Goal: Check status: Check status

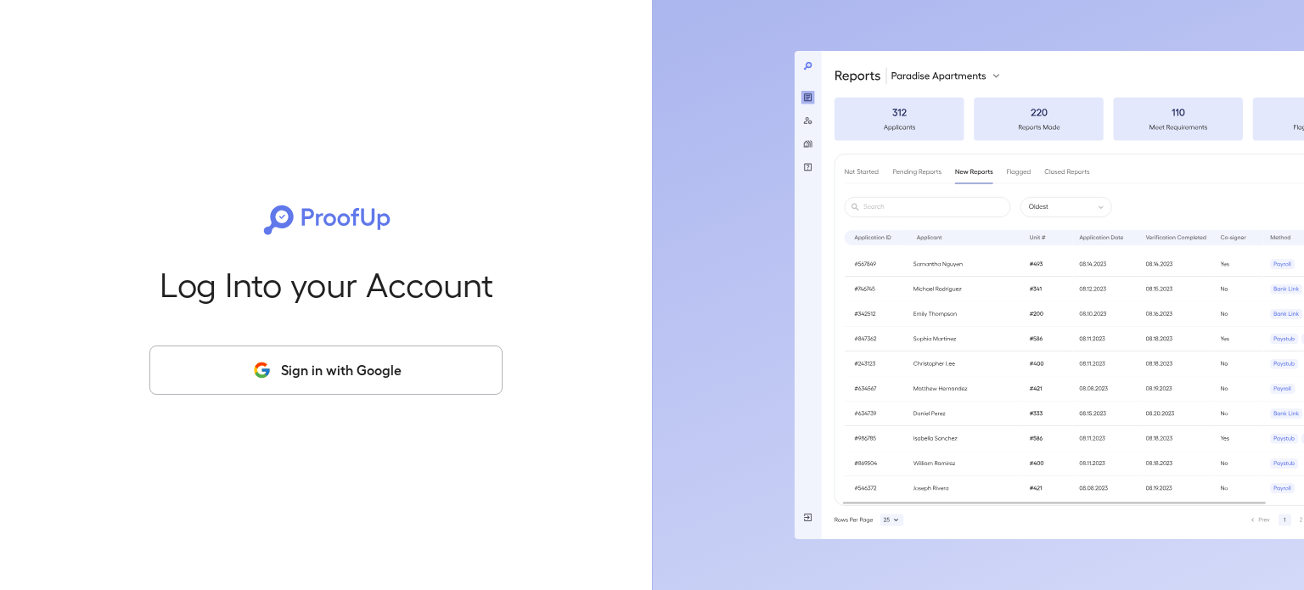
click at [448, 345] on div "Log Into your Account Sign in with Google" at bounding box center [326, 295] width 598 height 590
click at [448, 372] on button "Sign in with Google" at bounding box center [325, 369] width 353 height 49
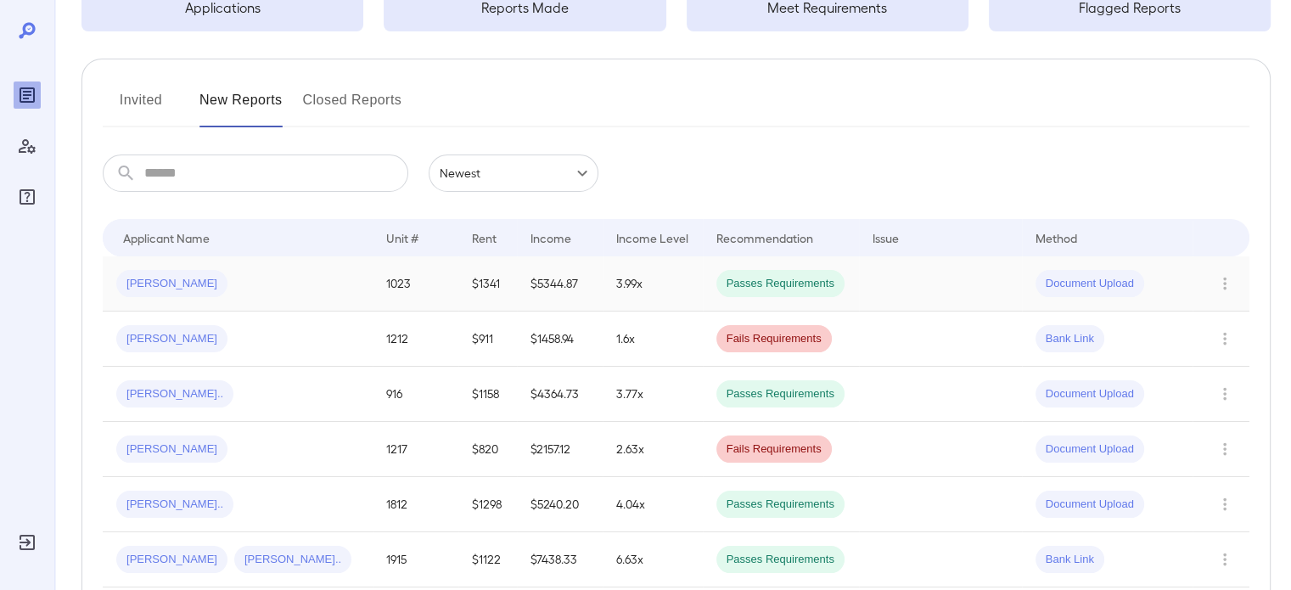
scroll to position [170, 0]
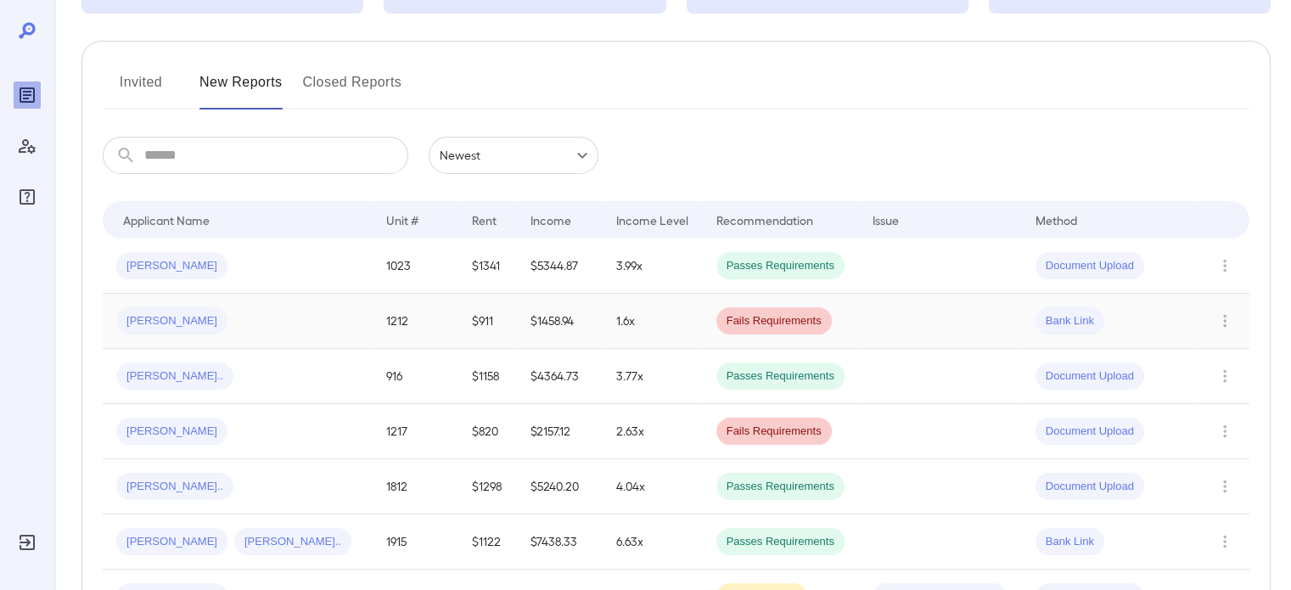
click at [407, 310] on td "1212" at bounding box center [416, 321] width 86 height 55
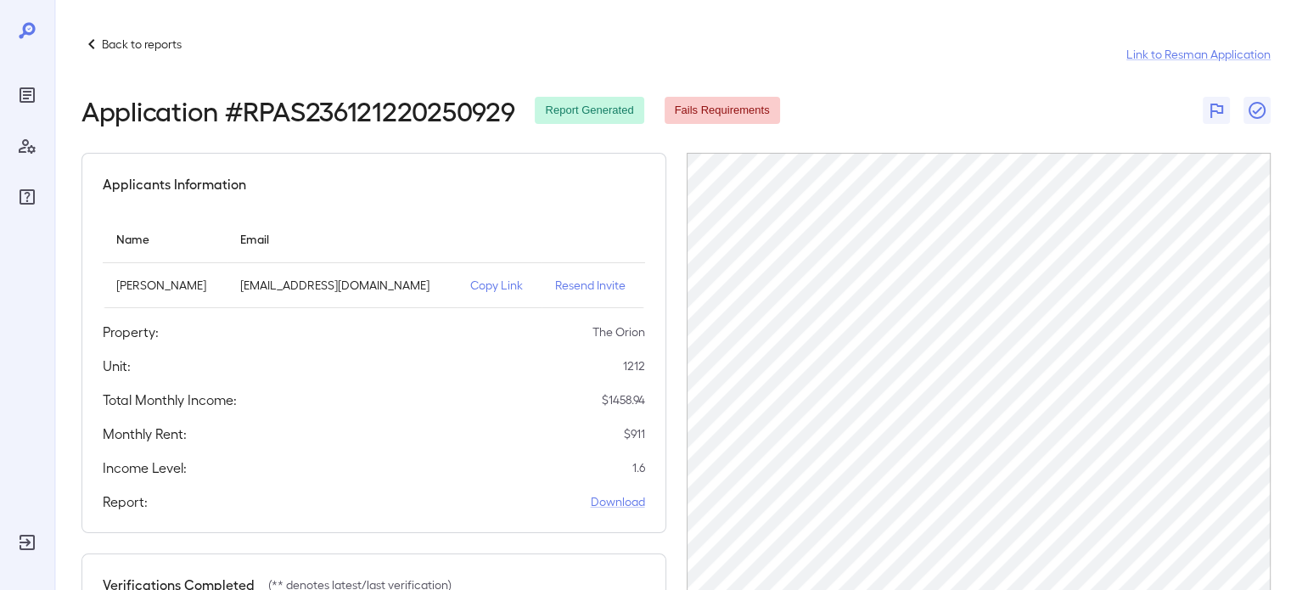
click at [97, 43] on icon at bounding box center [91, 44] width 20 height 20
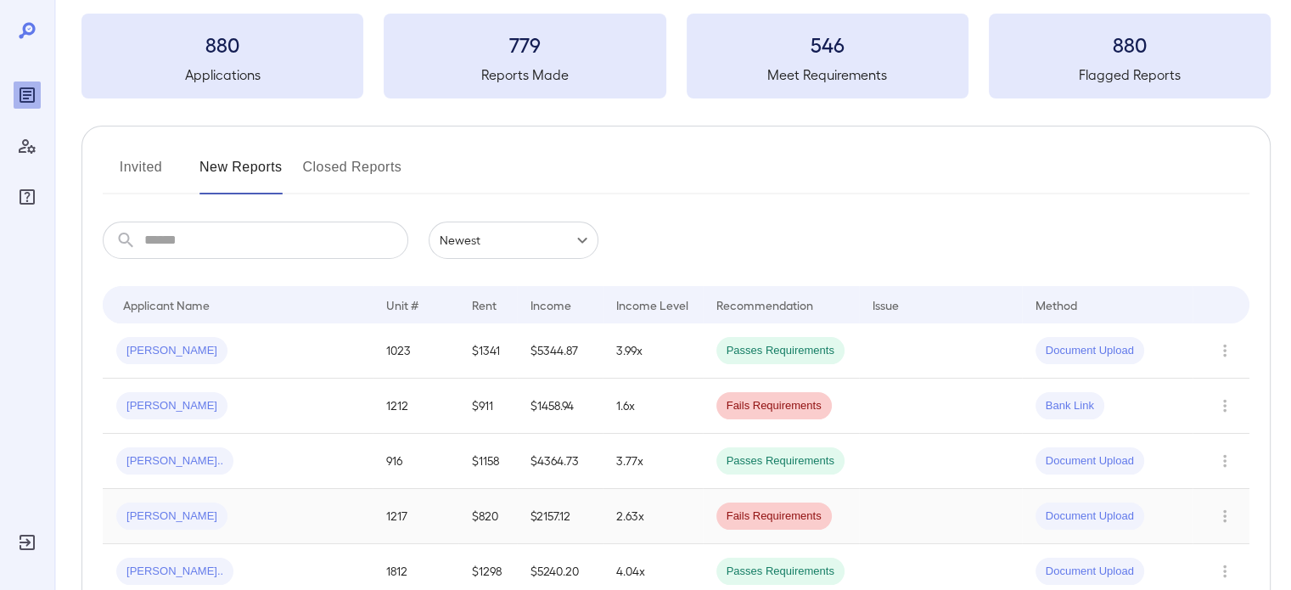
scroll to position [170, 0]
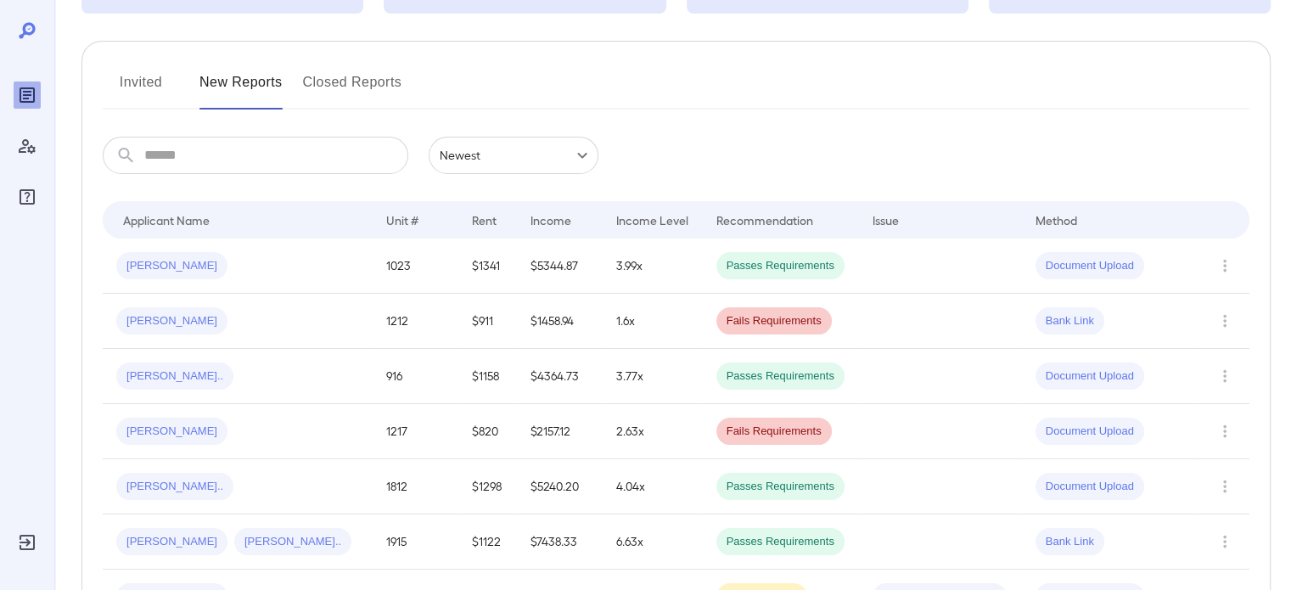
click at [153, 88] on button "Invited" at bounding box center [141, 89] width 76 height 41
